Goal: Find specific page/section: Find specific page/section

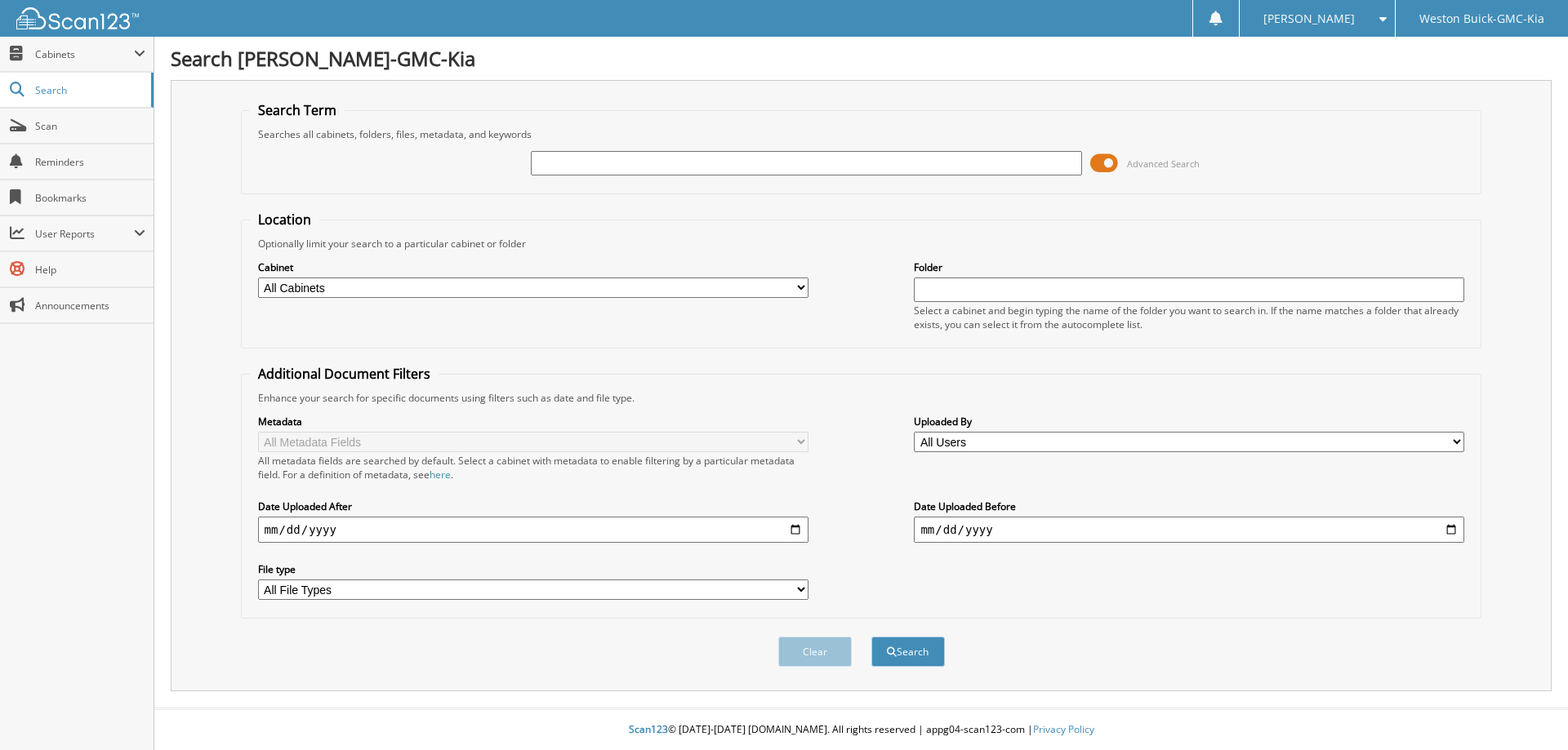
click at [574, 165] on input "text" at bounding box center [807, 163] width 551 height 25
type input "121879"
click at [871, 637] on button "Search" at bounding box center [908, 652] width 74 height 30
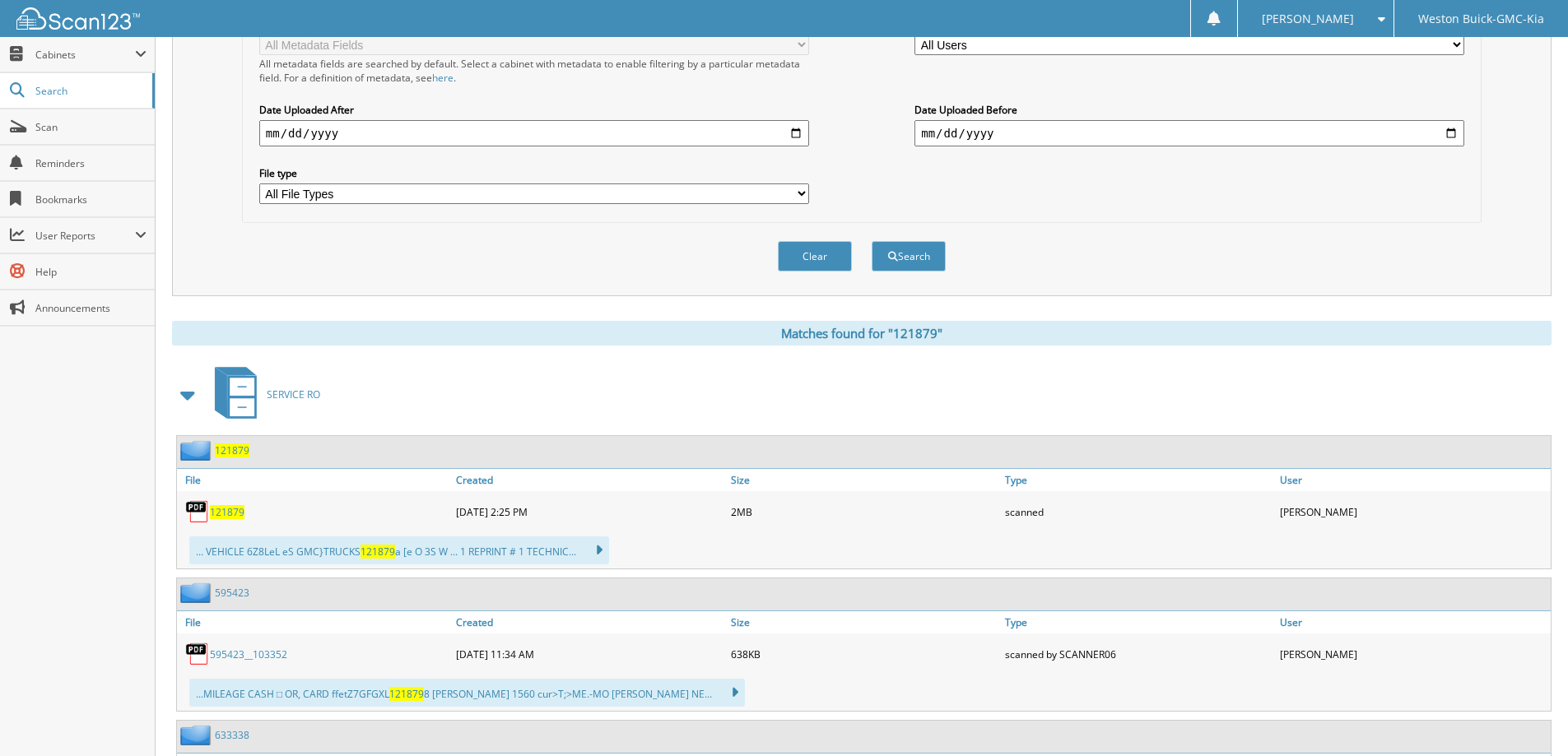
scroll to position [493, 0]
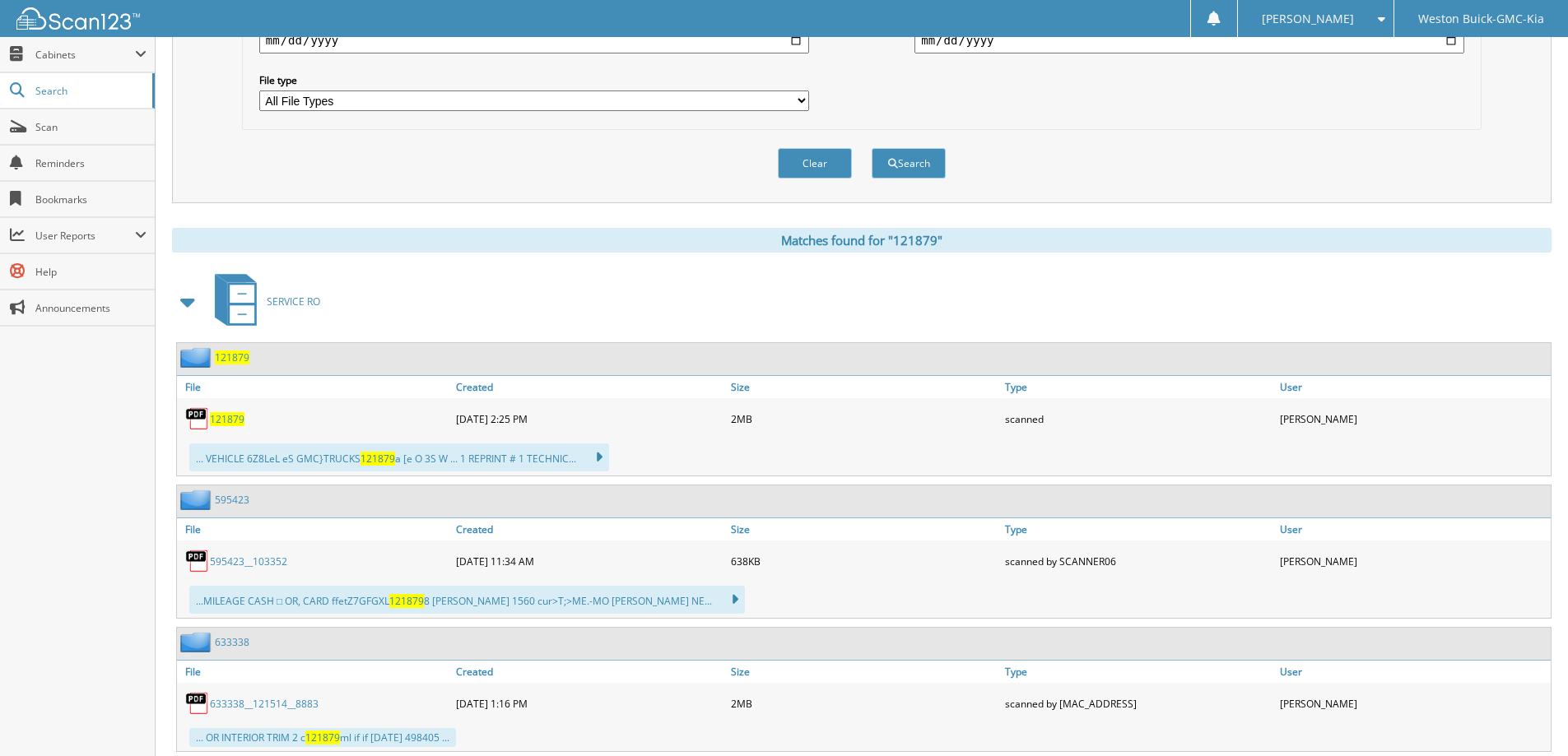
click at [219, 420] on span "121879" at bounding box center [226, 419] width 34 height 14
